Goal: Task Accomplishment & Management: Complete application form

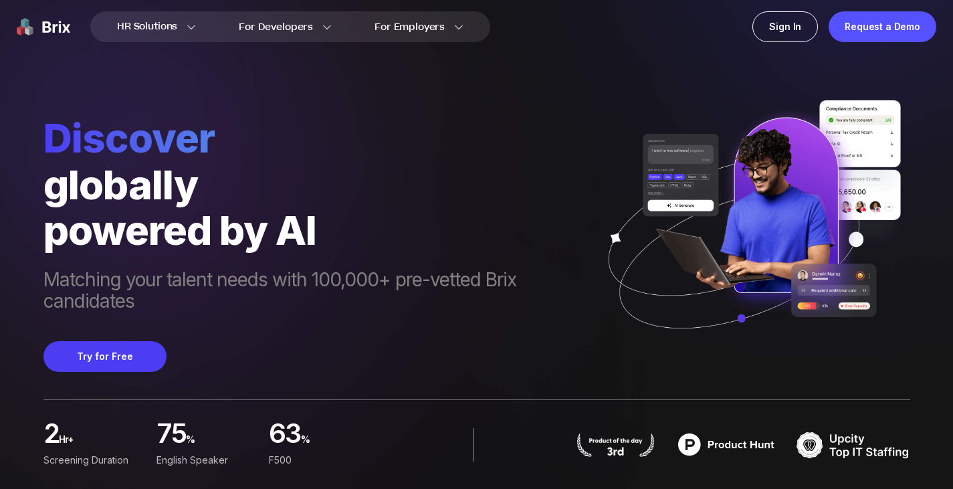
click at [160, 251] on div "powered by AI" at bounding box center [317, 229] width 548 height 45
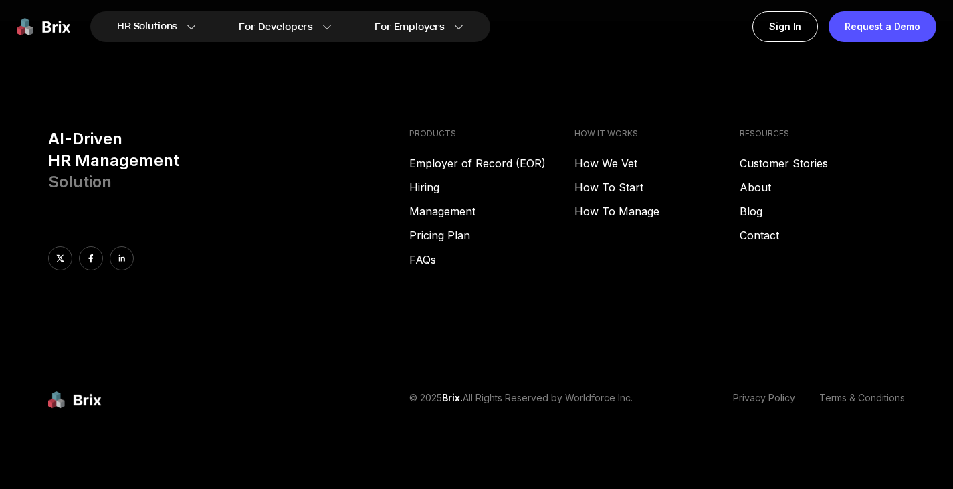
scroll to position [6543, 0]
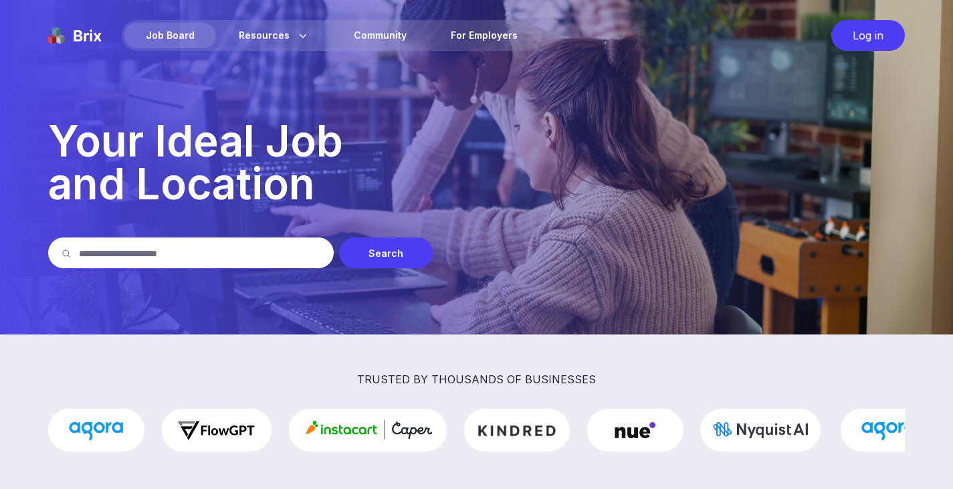
click at [238, 256] on input "text" at bounding box center [199, 252] width 241 height 31
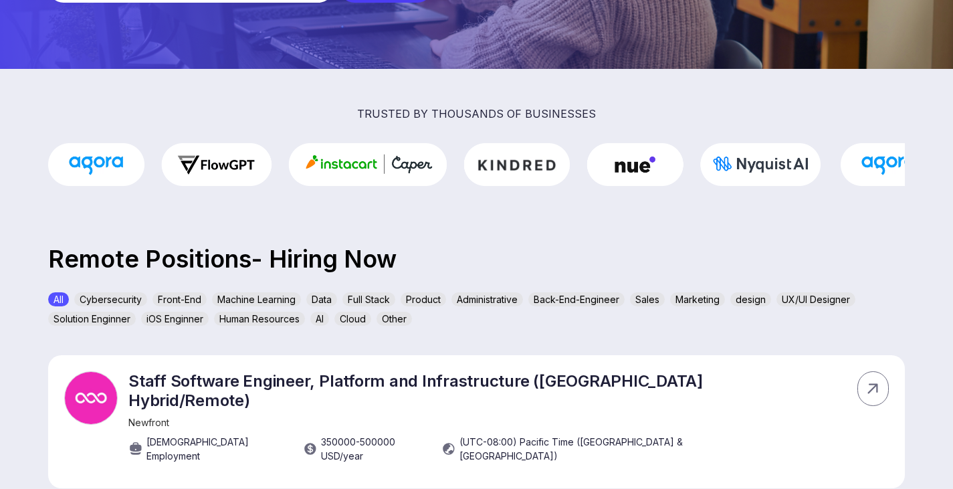
scroll to position [277, 0]
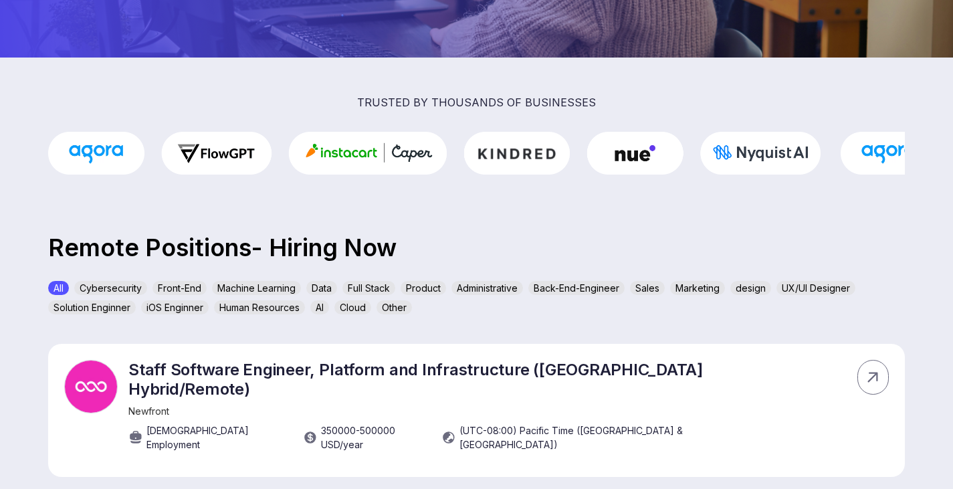
click at [241, 307] on div "Human Resources" at bounding box center [259, 307] width 91 height 14
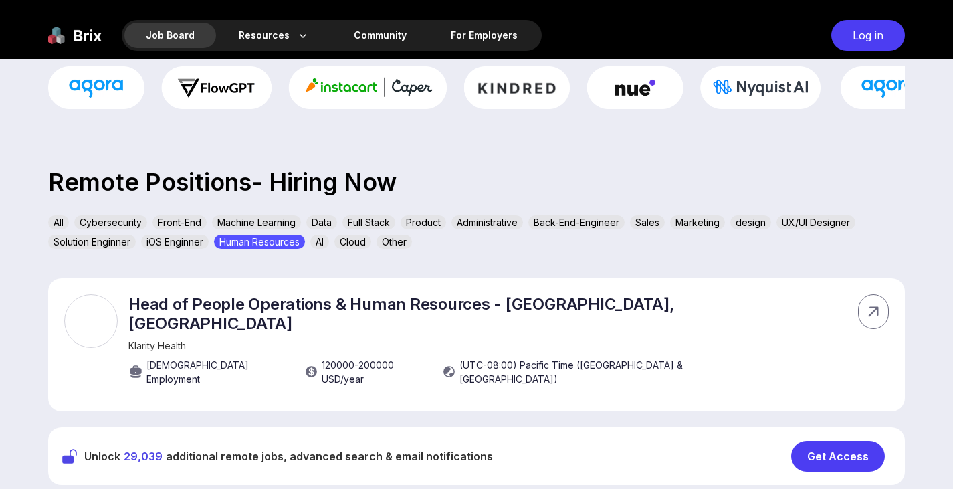
scroll to position [341, 0]
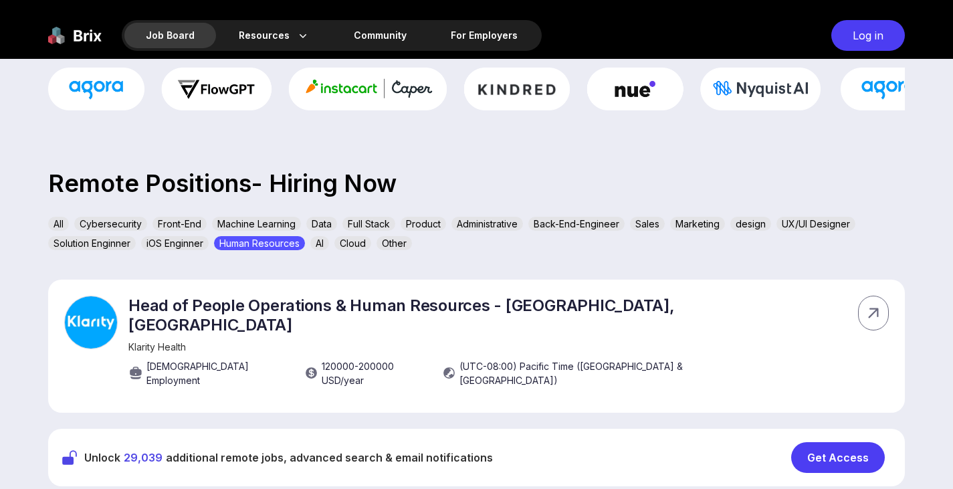
click at [659, 213] on section "trusted by thousands of businesses Remote Positions- Hiring Now All Cybersecuri…" at bounding box center [476, 259] width 953 height 533
click at [655, 228] on div "Sales" at bounding box center [647, 224] width 35 height 14
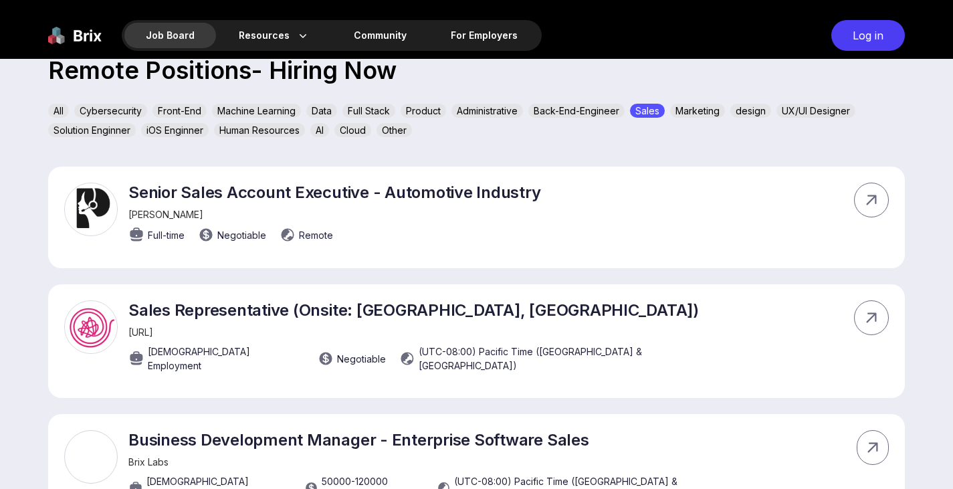
scroll to position [453, 0]
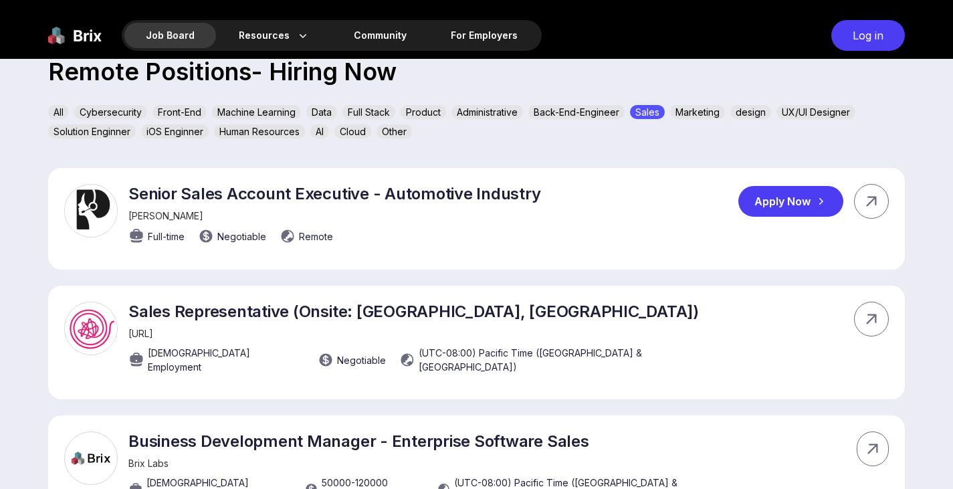
click at [818, 203] on icon at bounding box center [820, 201] width 13 height 13
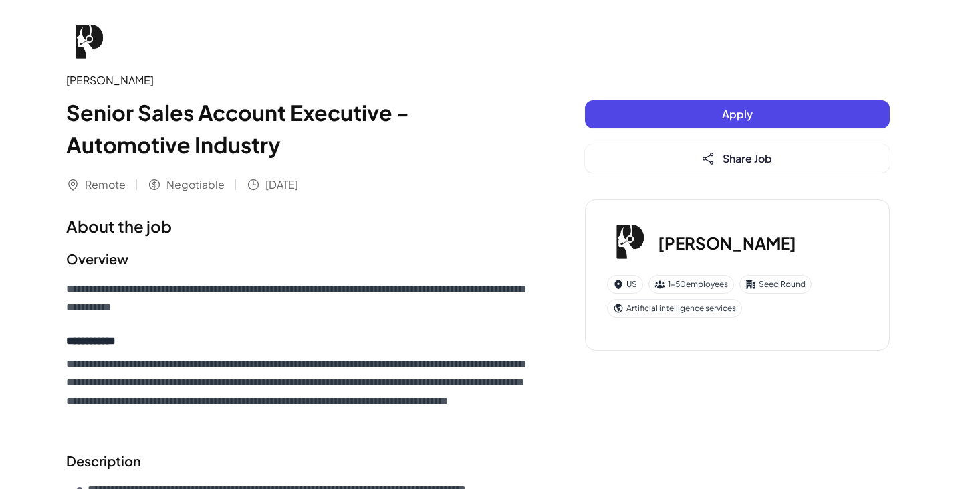
click at [736, 116] on span "Apply" at bounding box center [737, 114] width 31 height 14
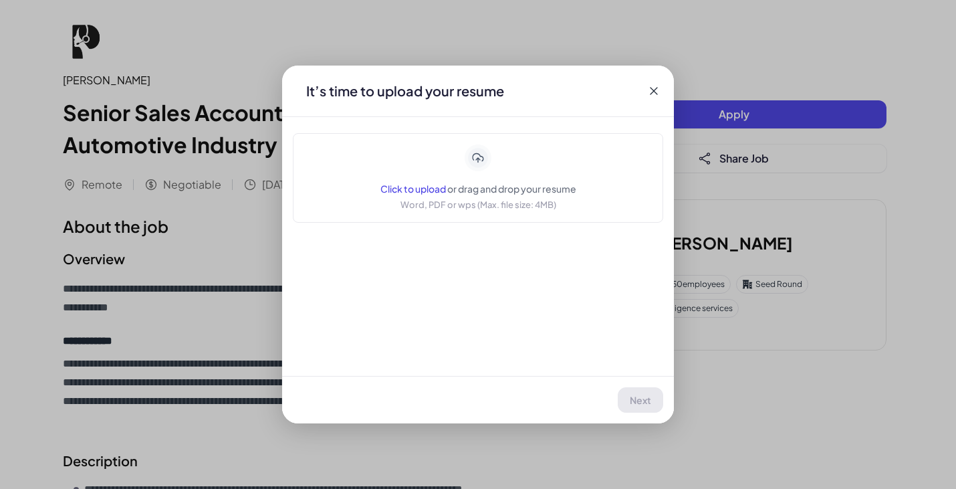
click at [501, 166] on div "Click to upload or drag and drop your resume Word, PDF or wps (Max. file size: …" at bounding box center [478, 177] width 196 height 67
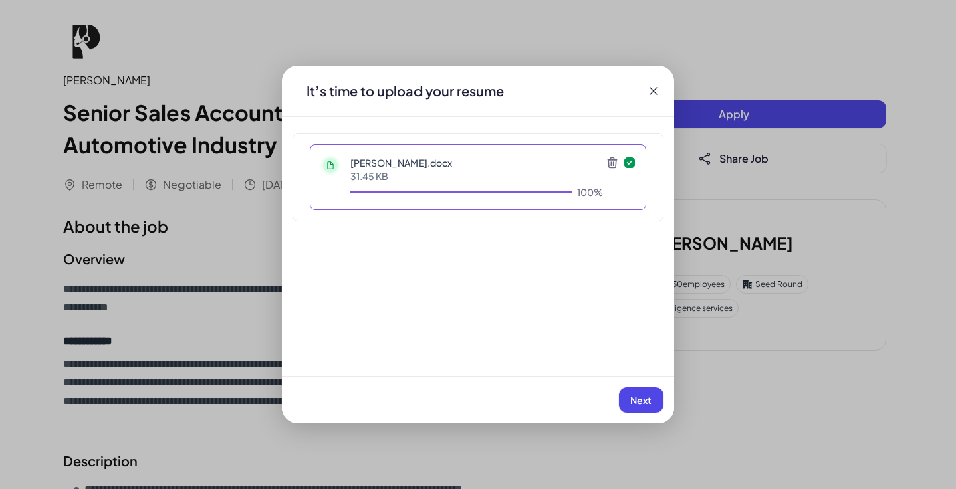
click at [644, 403] on span "Next" at bounding box center [641, 400] width 21 height 12
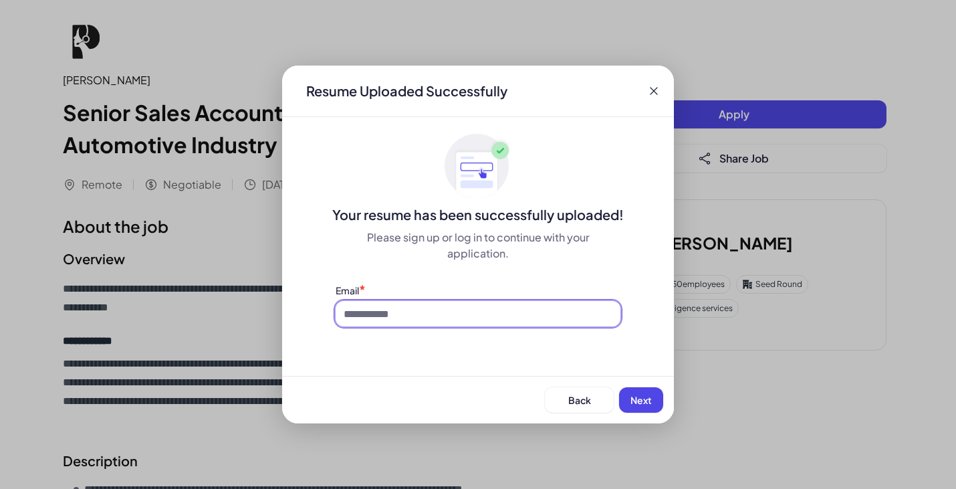
click at [487, 326] on input at bounding box center [478, 313] width 285 height 25
type input "**********"
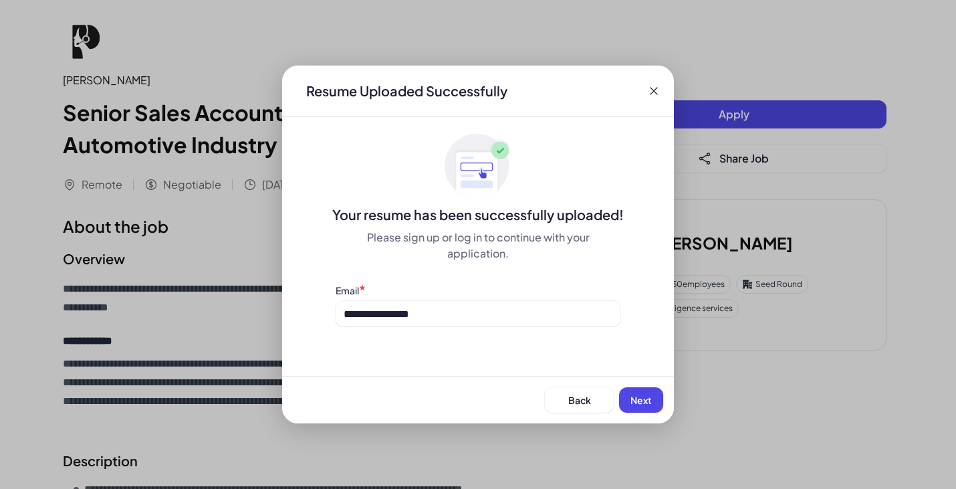
click at [638, 399] on span "Next" at bounding box center [641, 400] width 21 height 12
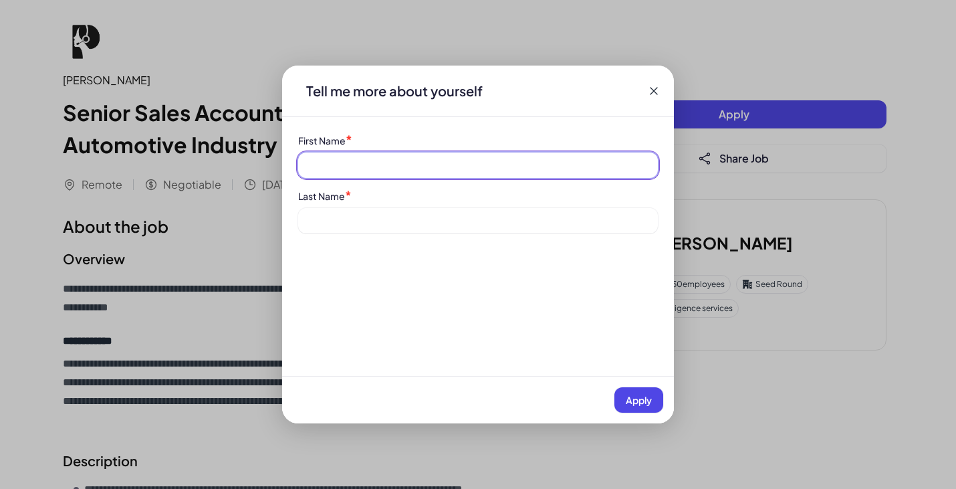
click at [386, 173] on input at bounding box center [478, 164] width 360 height 25
type input "*******"
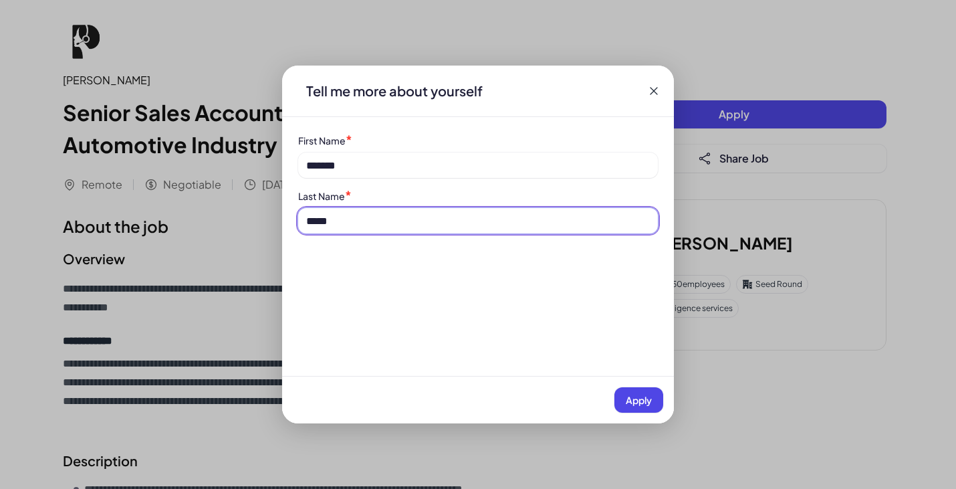
type input "*****"
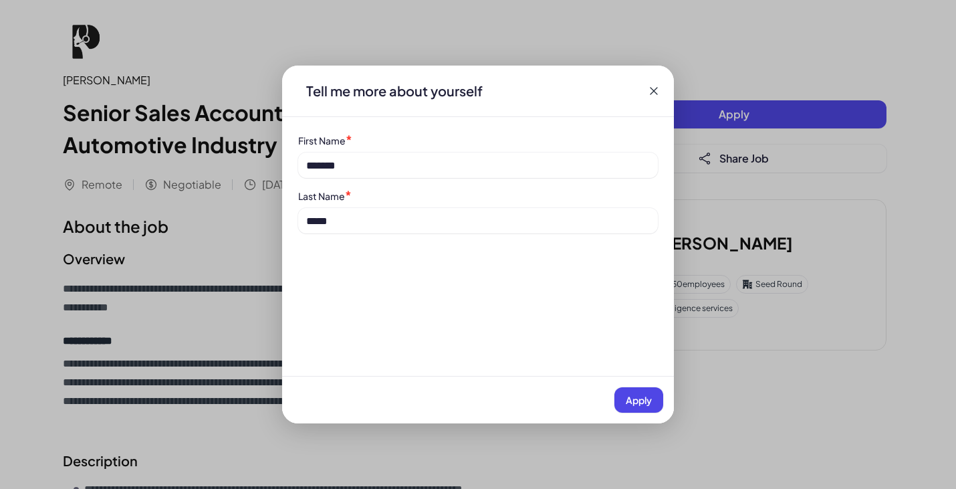
click at [647, 408] on button "Apply" at bounding box center [638, 399] width 49 height 25
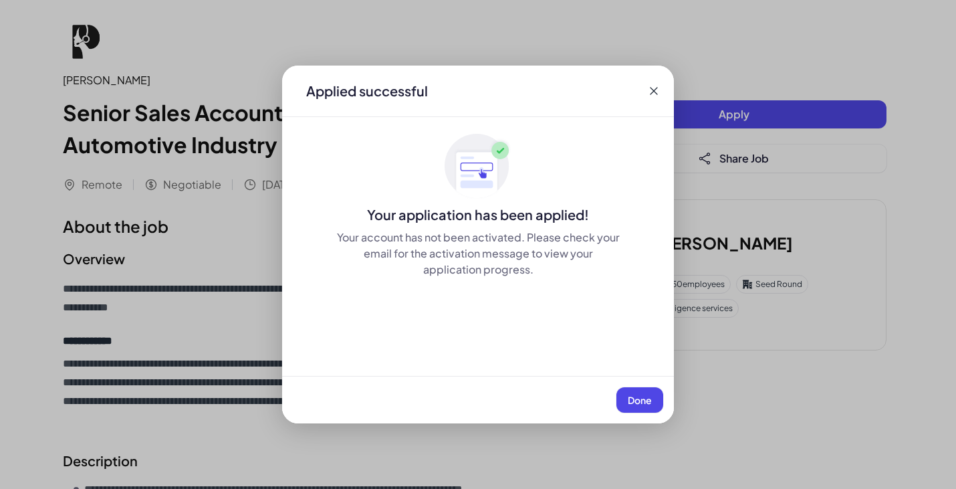
click at [643, 399] on span "Done" at bounding box center [640, 400] width 24 height 12
